Goal: Obtain resource: Download file/media

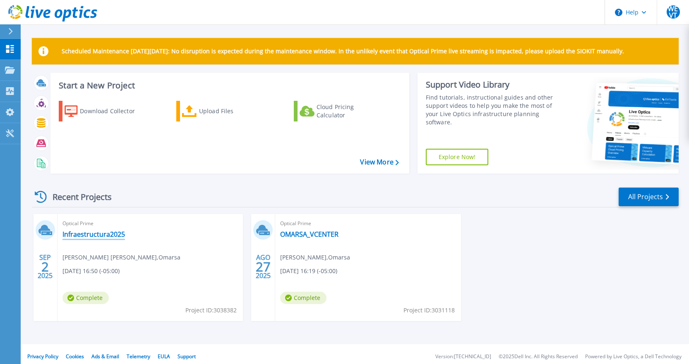
click at [93, 235] on link "Infraestructura2025" at bounding box center [93, 234] width 62 height 8
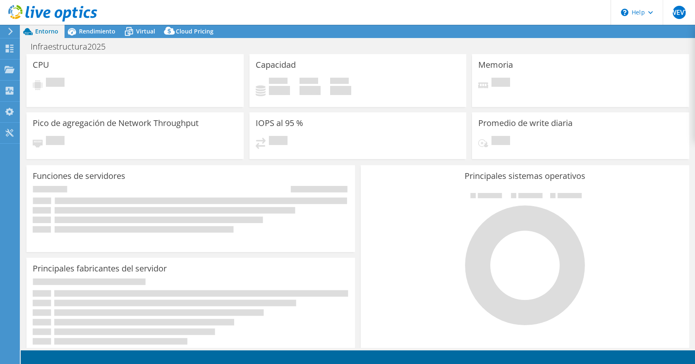
select select "USD"
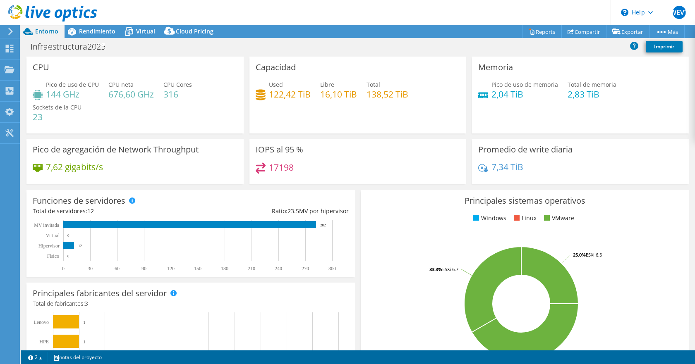
click at [141, 120] on div "Pico de uso de CPU 144 GHz CPU [PERSON_NAME] 676,60 GHz CPU Cores 316 Sockets d…" at bounding box center [135, 105] width 205 height 50
drag, startPoint x: 51, startPoint y: 115, endPoint x: 40, endPoint y: 121, distance: 12.4
click at [39, 121] on h4 "23" at bounding box center [57, 117] width 49 height 9
click at [75, 103] on span "Sockets de la CPU" at bounding box center [57, 107] width 49 height 8
click at [42, 70] on h3 "CPU" at bounding box center [41, 67] width 17 height 9
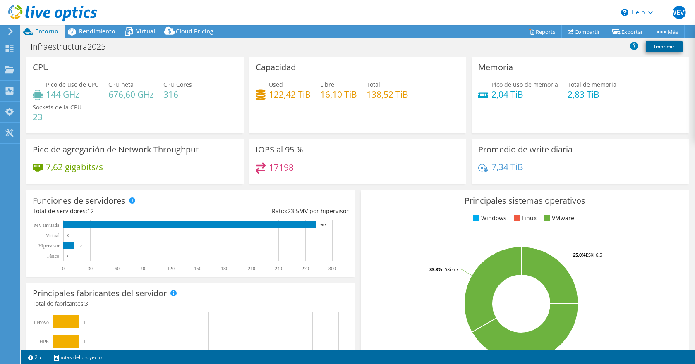
click at [659, 47] on link "Imprimir" at bounding box center [664, 47] width 37 height 12
click at [118, 96] on h4 "676,60 GHz" at bounding box center [131, 94] width 46 height 9
drag, startPoint x: 120, startPoint y: 100, endPoint x: 141, endPoint y: 64, distance: 41.7
click at [141, 64] on div "CPU Pico de uso de CPU 144 GHz CPU neta 676,60 GHz CPU Cores 316 Sockets de la …" at bounding box center [134, 95] width 217 height 77
click at [276, 95] on h4 "122,42 TiB" at bounding box center [290, 94] width 42 height 9
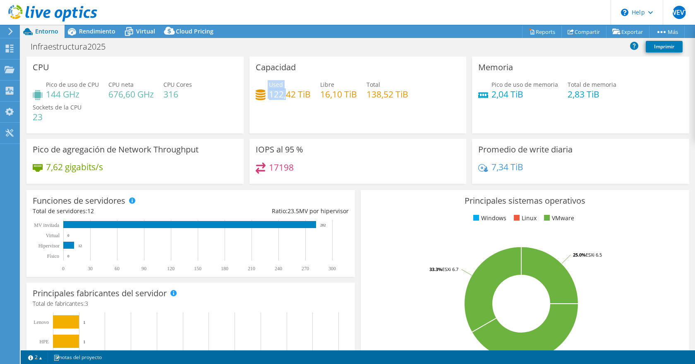
drag, startPoint x: 258, startPoint y: 93, endPoint x: 286, endPoint y: 92, distance: 27.7
click at [286, 92] on div "Used 122,42 TiB" at bounding box center [283, 89] width 55 height 19
click at [277, 70] on h3 "Capacidad" at bounding box center [276, 67] width 40 height 9
click at [247, 89] on div "Capacidad Used 122,42 TiB Libre 16,10 TiB Total 138,52 TiB" at bounding box center [358, 95] width 223 height 77
click at [253, 93] on div "Capacidad Used 122,42 TiB Libre 16,10 TiB Total 138,52 TiB" at bounding box center [357, 95] width 217 height 77
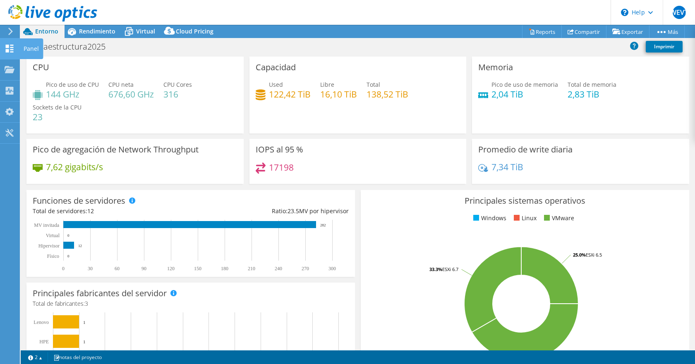
click at [24, 53] on div "Panel" at bounding box center [31, 48] width 24 height 21
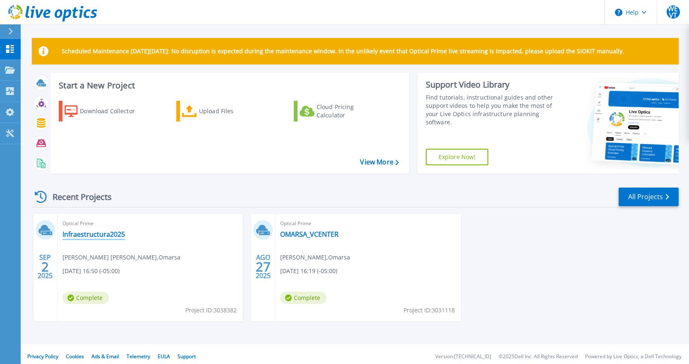
click at [83, 235] on link "Infraestructura2025" at bounding box center [93, 234] width 62 height 8
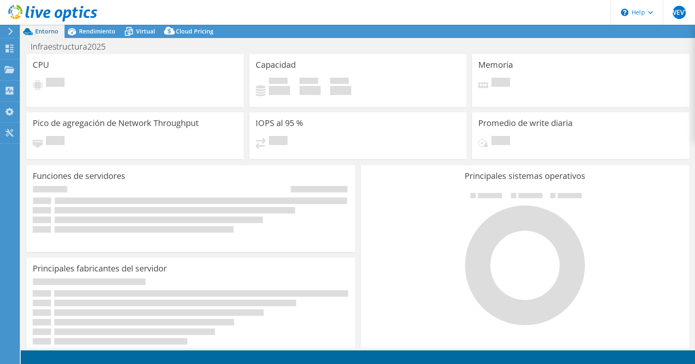
select select "USD"
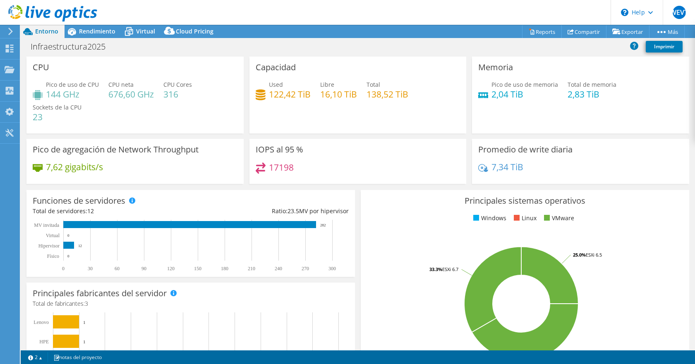
click at [264, 84] on div "Used 122,42 TiB" at bounding box center [283, 89] width 55 height 19
click at [261, 94] on icon at bounding box center [261, 94] width 10 height 11
drag, startPoint x: 260, startPoint y: 97, endPoint x: 297, endPoint y: 210, distance: 118.4
click at [262, 97] on icon at bounding box center [261, 94] width 10 height 11
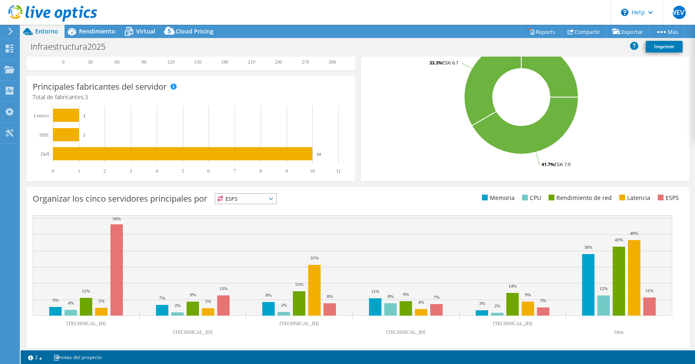
scroll to position [211, 0]
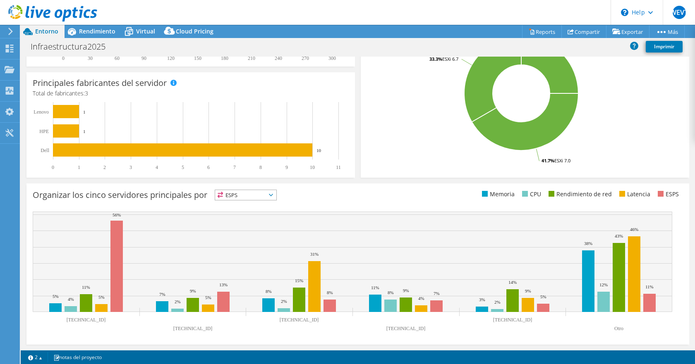
click at [271, 199] on span "ESPS" at bounding box center [245, 195] width 61 height 10
click at [448, 200] on div "Organizar los cinco servidores principales por ESPS ESPS" at bounding box center [358, 197] width 650 height 14
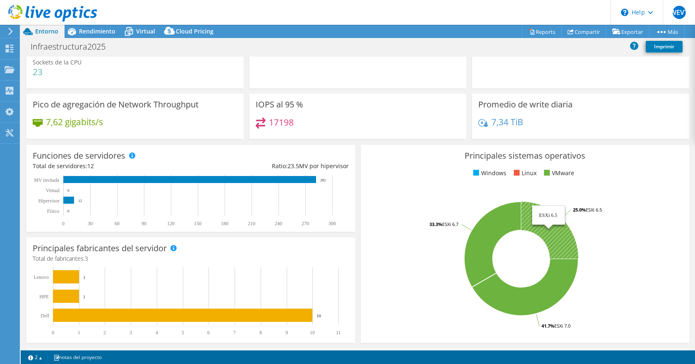
scroll to position [0, 0]
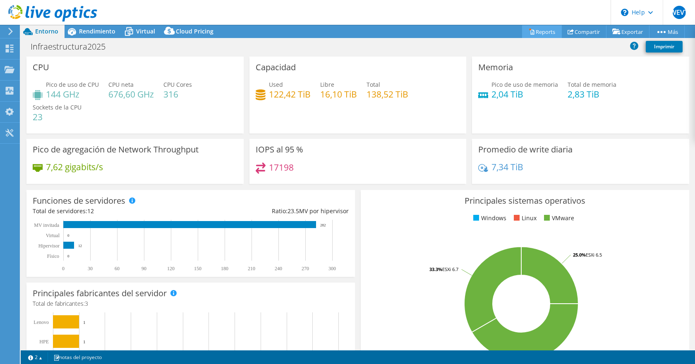
click at [535, 29] on link "Reports" at bounding box center [542, 31] width 40 height 13
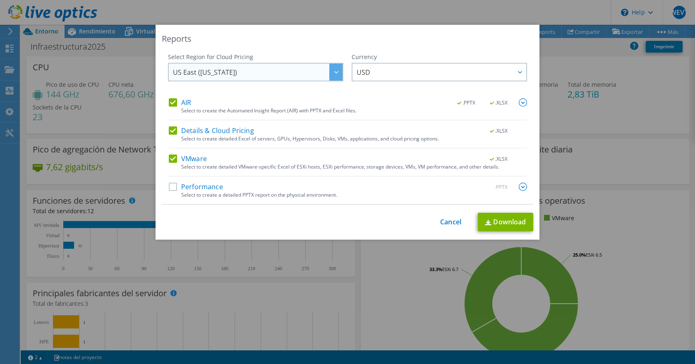
click at [260, 76] on span "US East ([US_STATE])" at bounding box center [258, 72] width 170 height 17
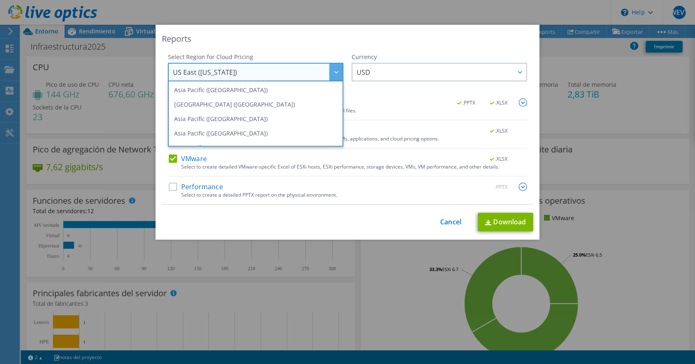
click at [261, 76] on span "US East ([US_STATE])" at bounding box center [258, 72] width 170 height 17
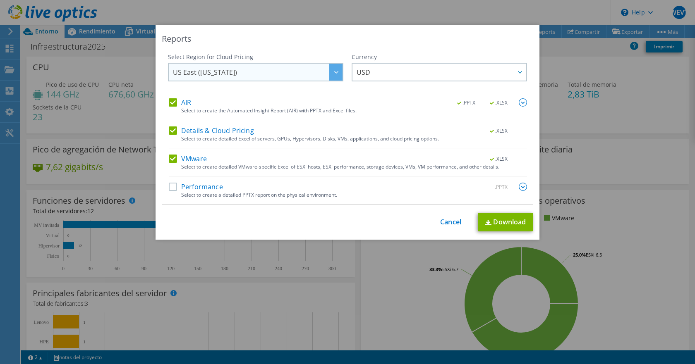
click at [272, 67] on span "US East ([US_STATE])" at bounding box center [258, 72] width 170 height 17
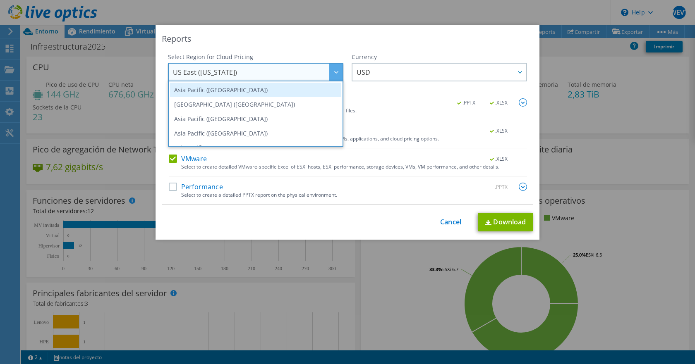
click at [278, 90] on li "Asia Pacific ([GEOGRAPHIC_DATA])" at bounding box center [255, 90] width 171 height 14
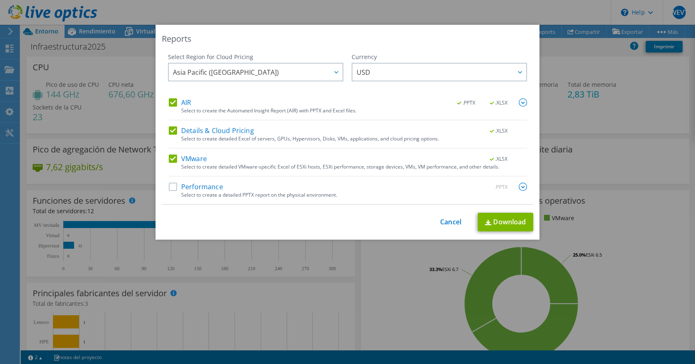
click at [175, 185] on label "Performance" at bounding box center [196, 187] width 54 height 8
click at [0, 0] on input "Performance" at bounding box center [0, 0] width 0 height 0
click at [256, 74] on span "Asia Pacific ([GEOGRAPHIC_DATA])" at bounding box center [258, 72] width 170 height 17
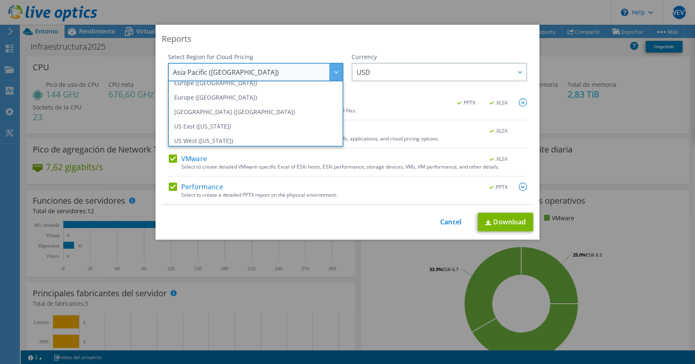
scroll to position [112, 0]
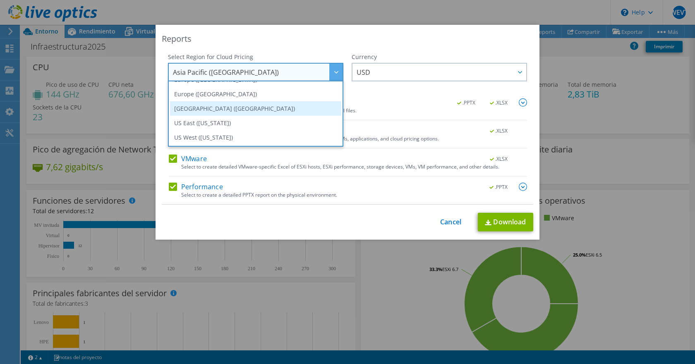
click at [242, 106] on li "[GEOGRAPHIC_DATA] ([GEOGRAPHIC_DATA])" at bounding box center [255, 108] width 171 height 14
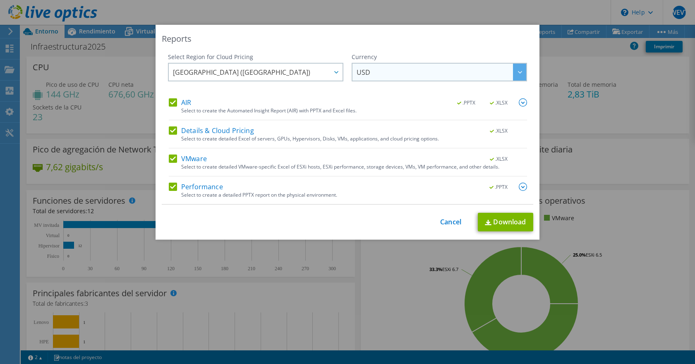
click at [400, 71] on span "USD" at bounding box center [442, 72] width 170 height 17
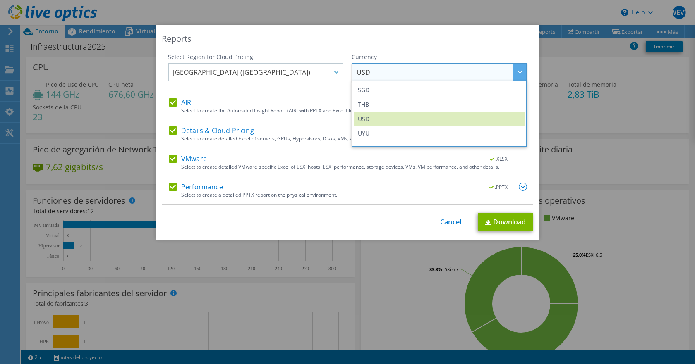
scroll to position [300, 0]
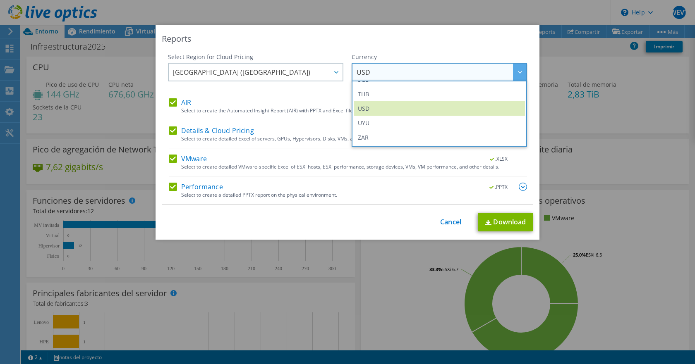
click at [397, 34] on div "Reports" at bounding box center [347, 39] width 371 height 12
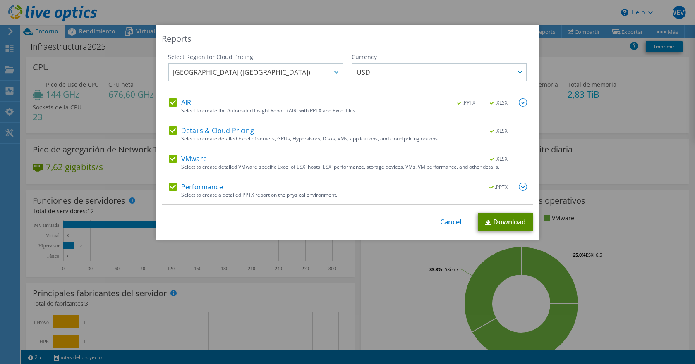
click at [501, 229] on link "Download" at bounding box center [505, 222] width 55 height 19
